Goal: Task Accomplishment & Management: Manage account settings

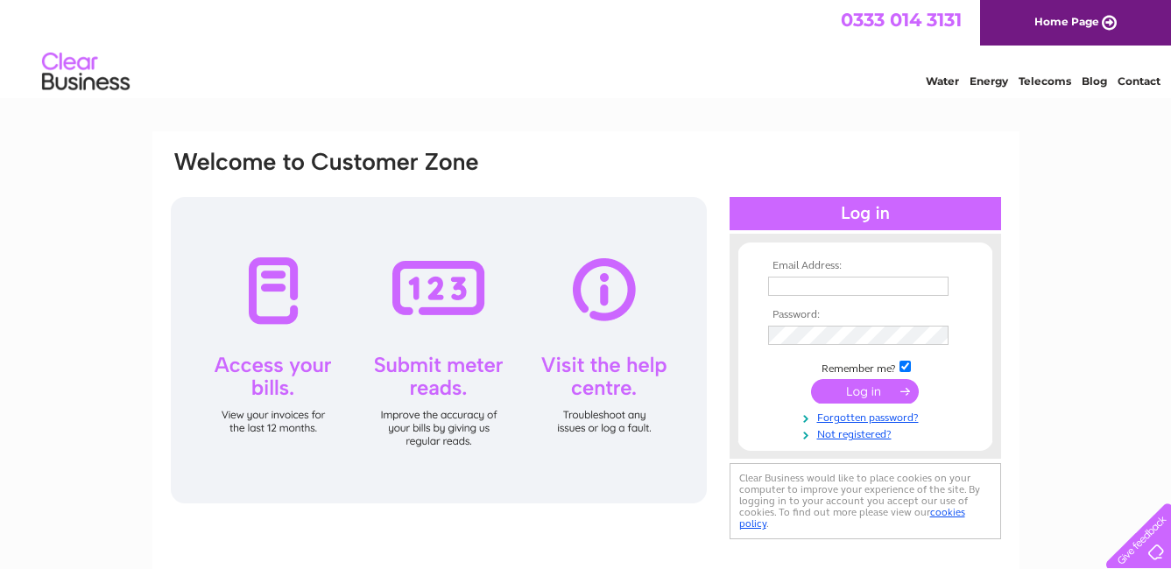
type input "info@leominstercranehire.co.uk"
click at [856, 396] on input "submit" at bounding box center [865, 391] width 108 height 25
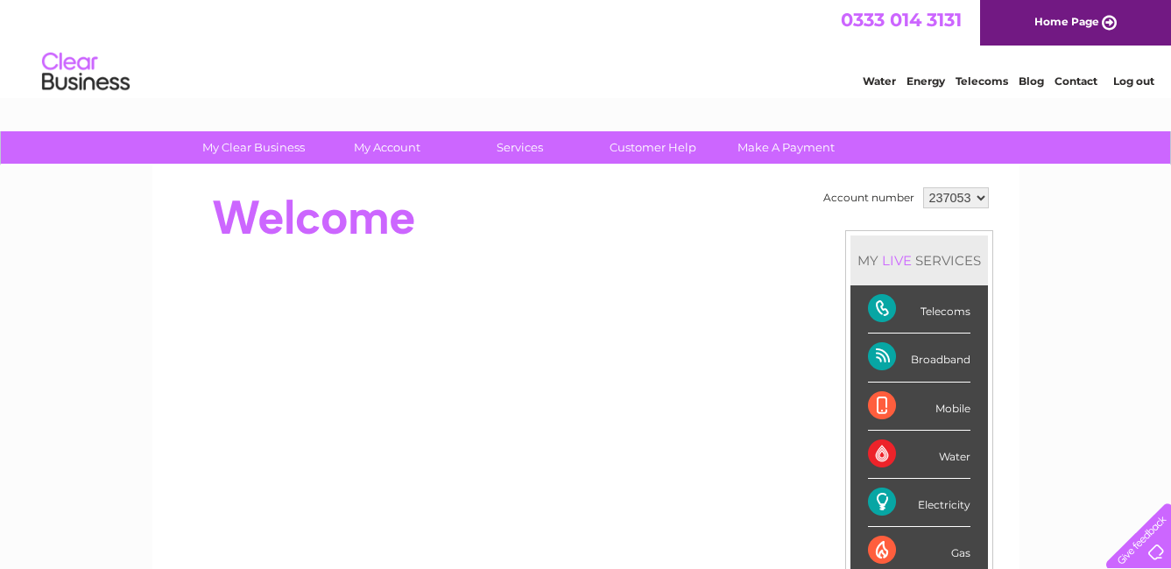
scroll to position [88, 0]
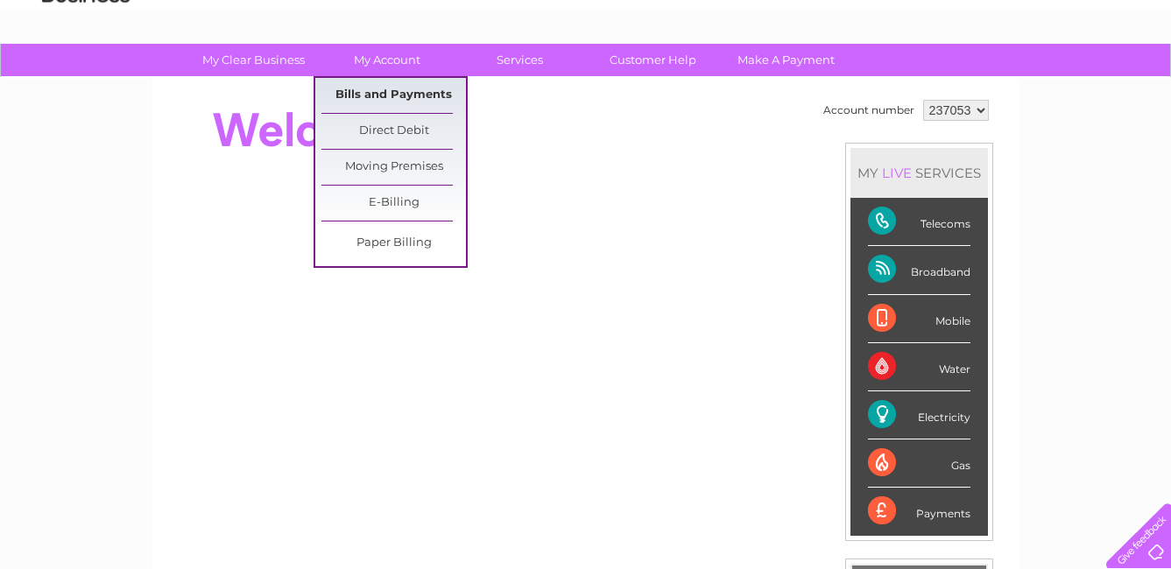
click at [409, 88] on link "Bills and Payments" at bounding box center [393, 95] width 144 height 35
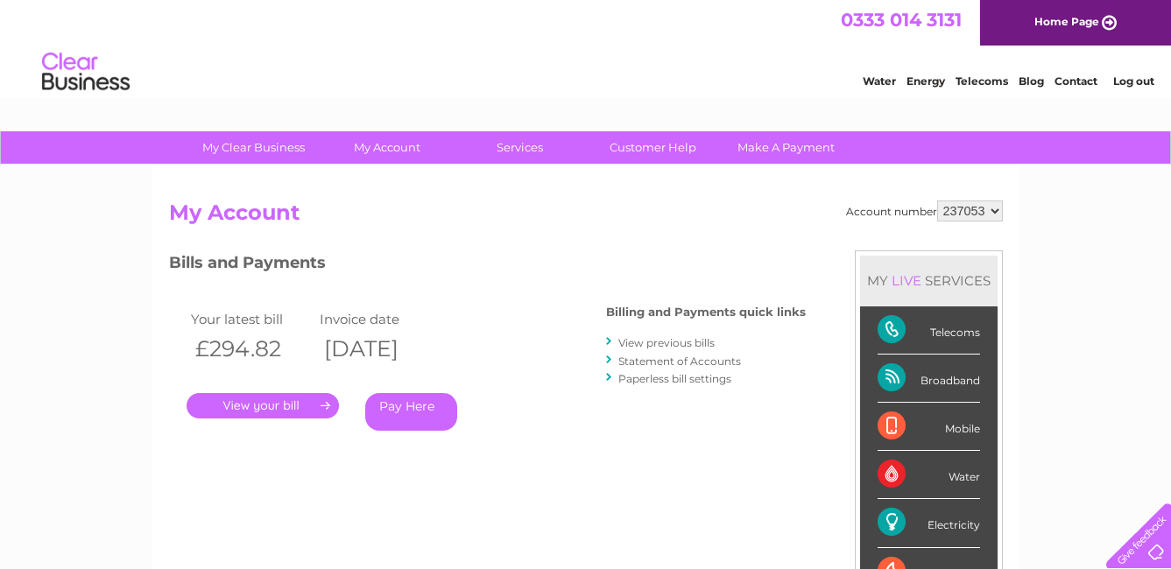
click at [297, 400] on link "." at bounding box center [262, 405] width 152 height 25
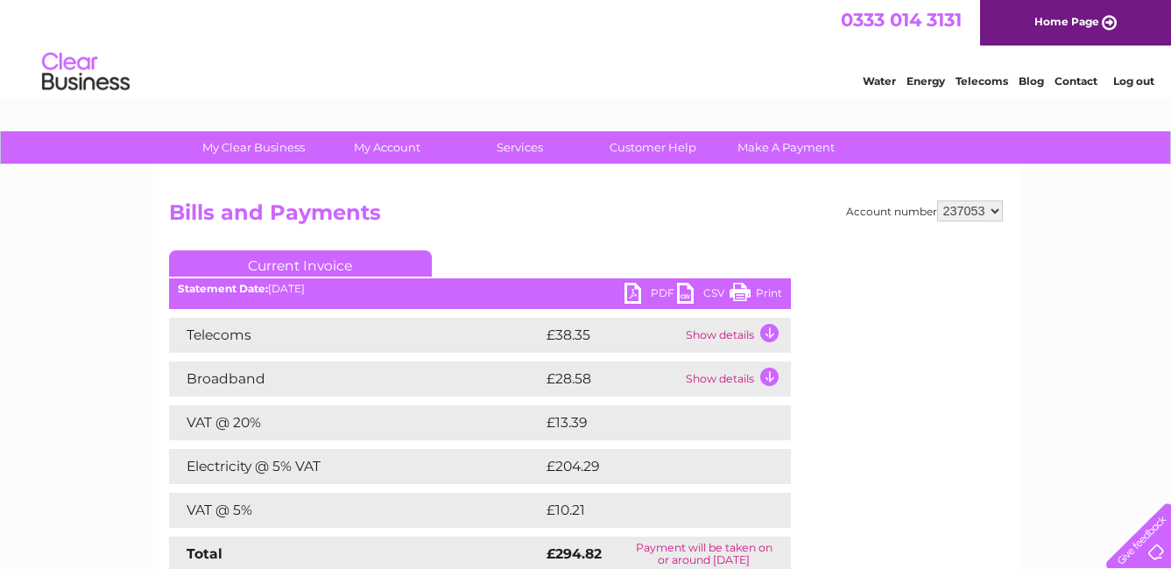
click at [641, 286] on link "PDF" at bounding box center [650, 295] width 53 height 25
